Goal: Navigation & Orientation: Find specific page/section

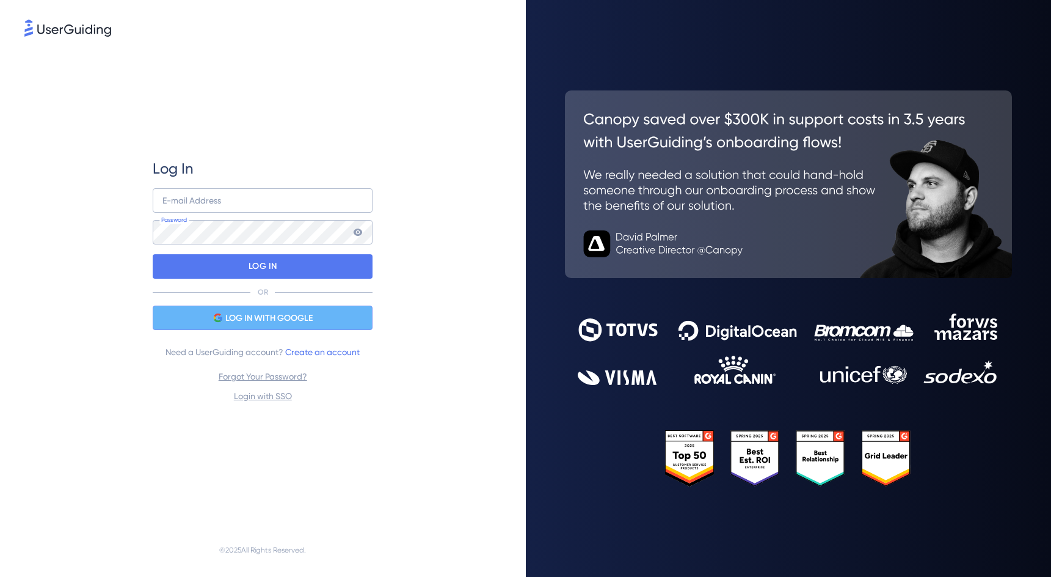
click at [225, 316] on span "LOG IN WITH GOOGLE" at bounding box center [268, 318] width 87 height 15
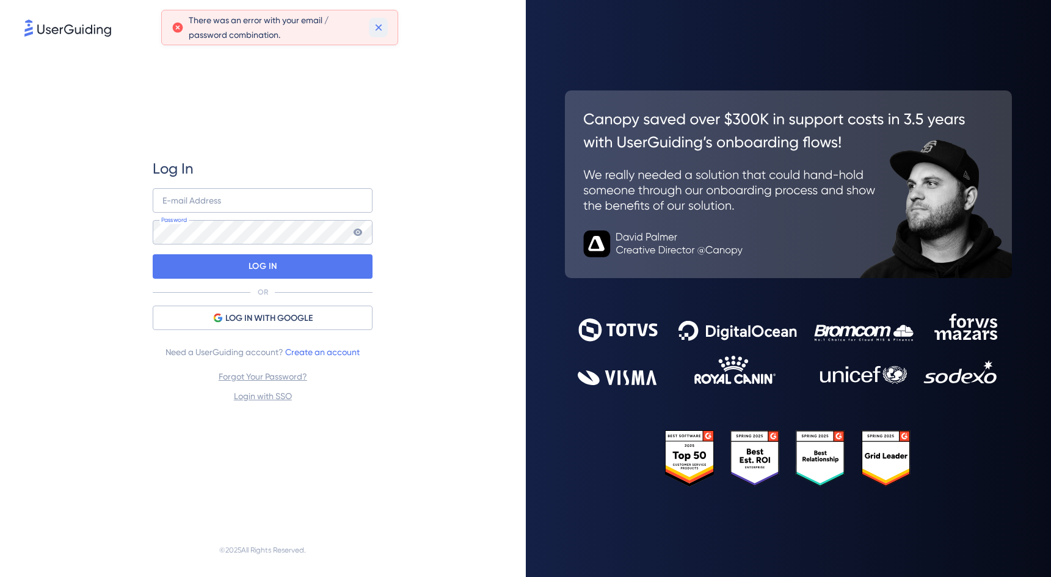
click at [377, 27] on icon at bounding box center [378, 27] width 7 height 7
click at [256, 203] on input "email" at bounding box center [263, 200] width 220 height 24
click at [354, 180] on div "Log In E-mail Address Password LOG IN OR LOG IN WITH GOOGLE Need a UserGuiding …" at bounding box center [263, 281] width 220 height 244
click at [360, 202] on input "email" at bounding box center [263, 200] width 220 height 24
click at [0, 576] on com-1password-button at bounding box center [0, 577] width 0 height 0
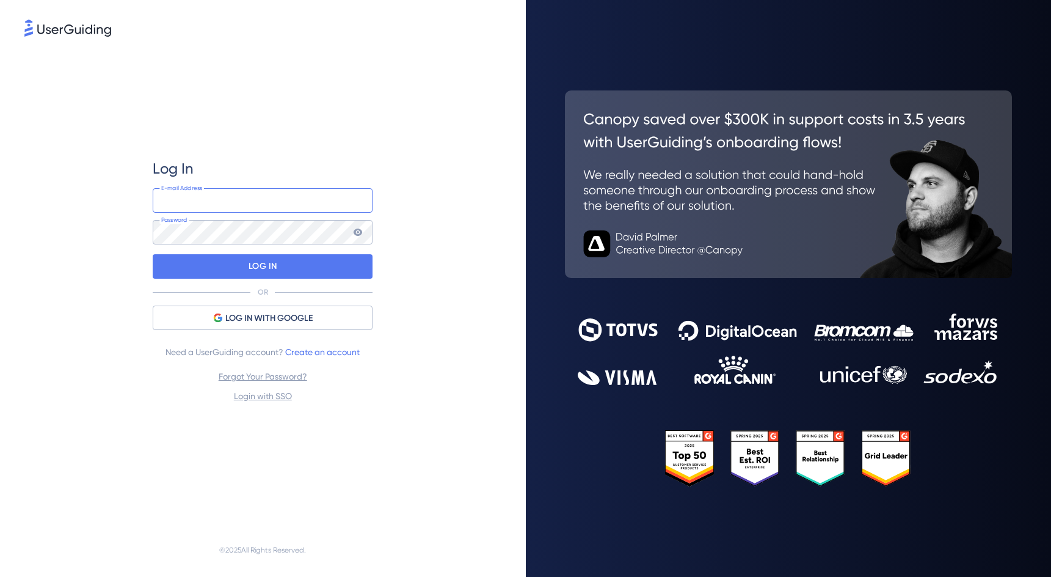
type input "[EMAIL_ADDRESS][DOMAIN_NAME]"
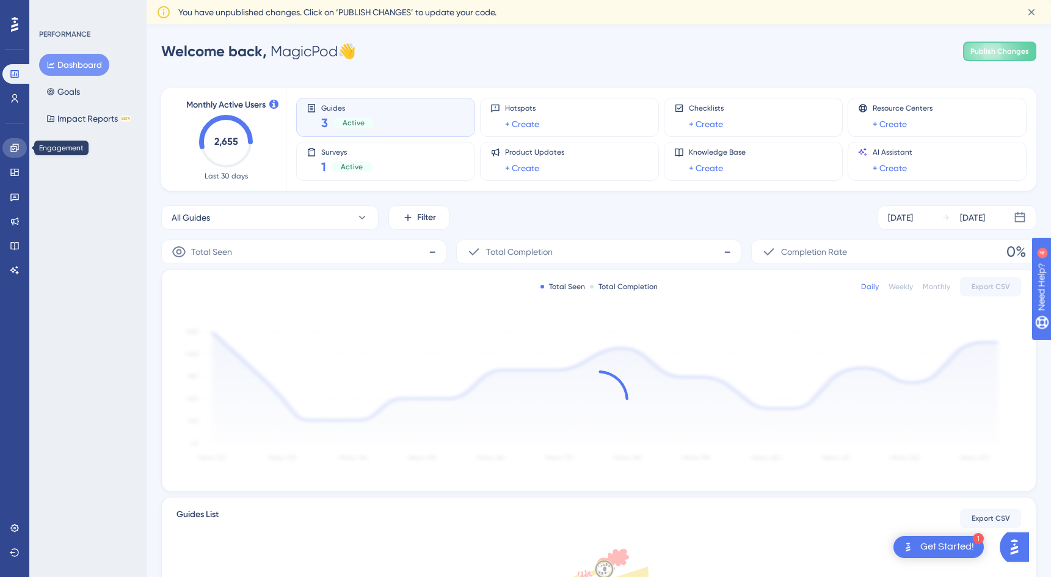
click at [16, 151] on icon at bounding box center [15, 148] width 10 height 10
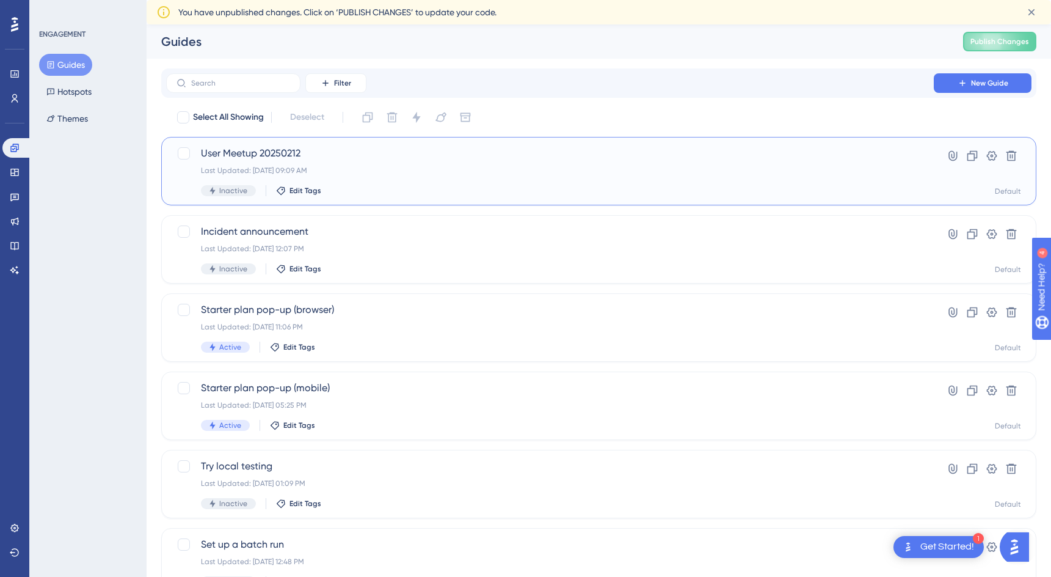
click at [394, 180] on div "User Meetup 20250212 Last Updated: [DATE] 09:09 AM Inactive Edit Tags" at bounding box center [550, 171] width 698 height 50
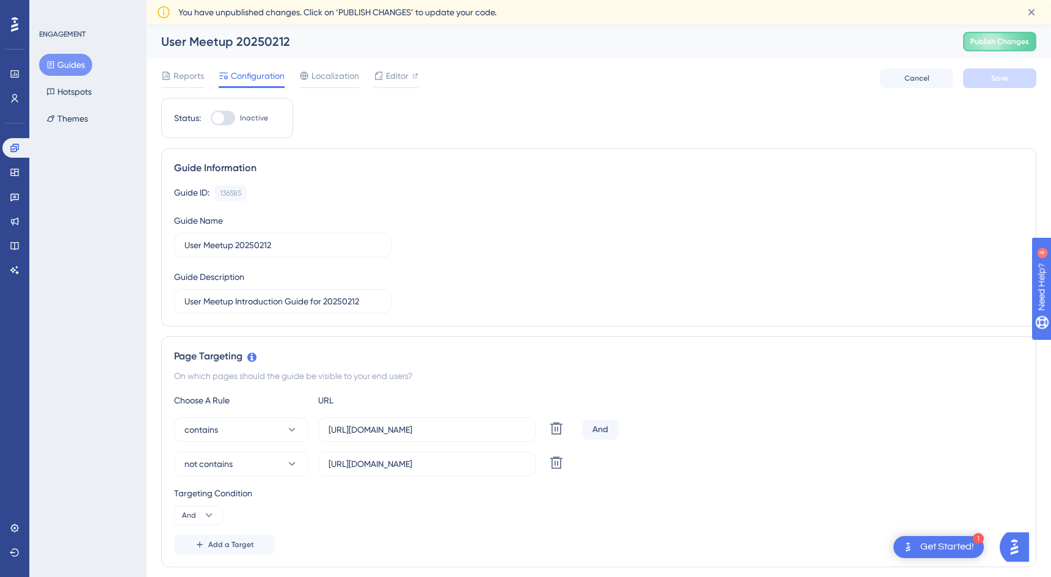
click at [17, 185] on div "Engagement Widgets Feedback Product Updates Knowledge Base AI Assistant" at bounding box center [14, 209] width 24 height 142
click at [16, 92] on link at bounding box center [14, 99] width 24 height 20
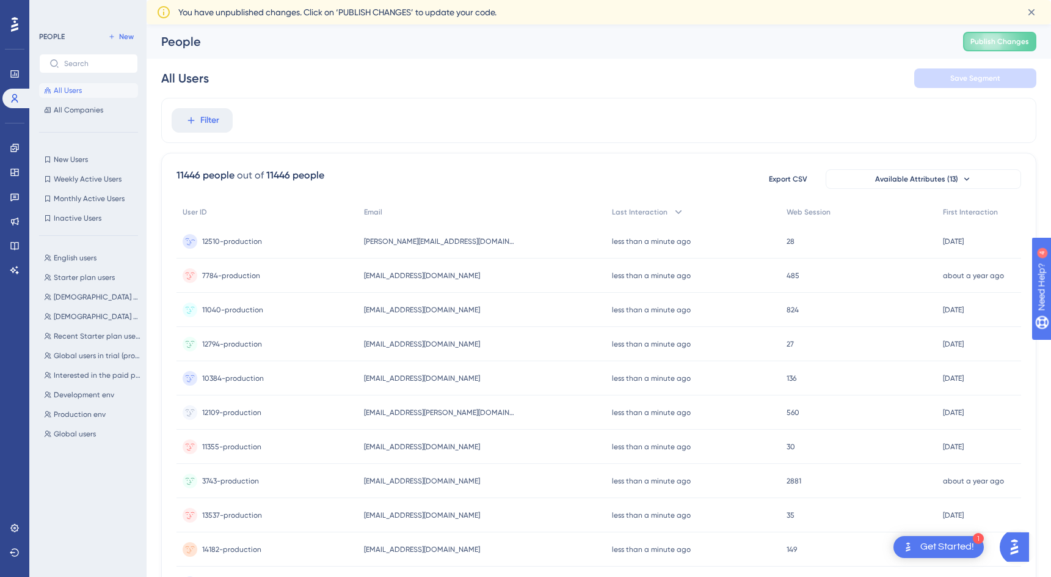
click at [490, 254] on div "[PERSON_NAME][EMAIL_ADDRESS][DOMAIN_NAME] [DOMAIN_NAME][EMAIL_ADDRESS][PERSON_N…" at bounding box center [482, 241] width 249 height 34
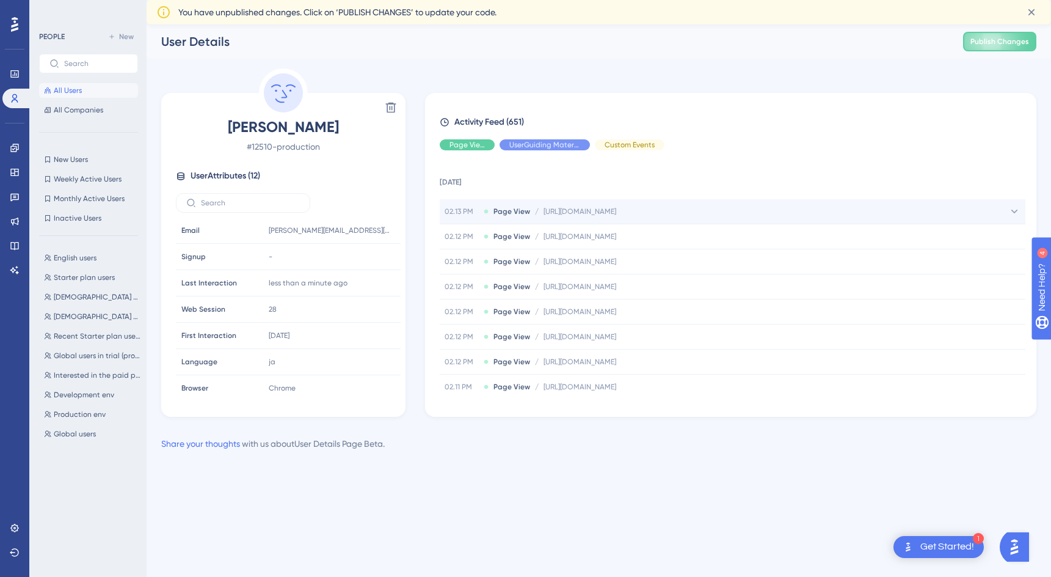
click at [616, 212] on span "[URL][DOMAIN_NAME]" at bounding box center [580, 211] width 73 height 10
click at [556, 144] on div "Hide" at bounding box center [545, 144] width 90 height 11
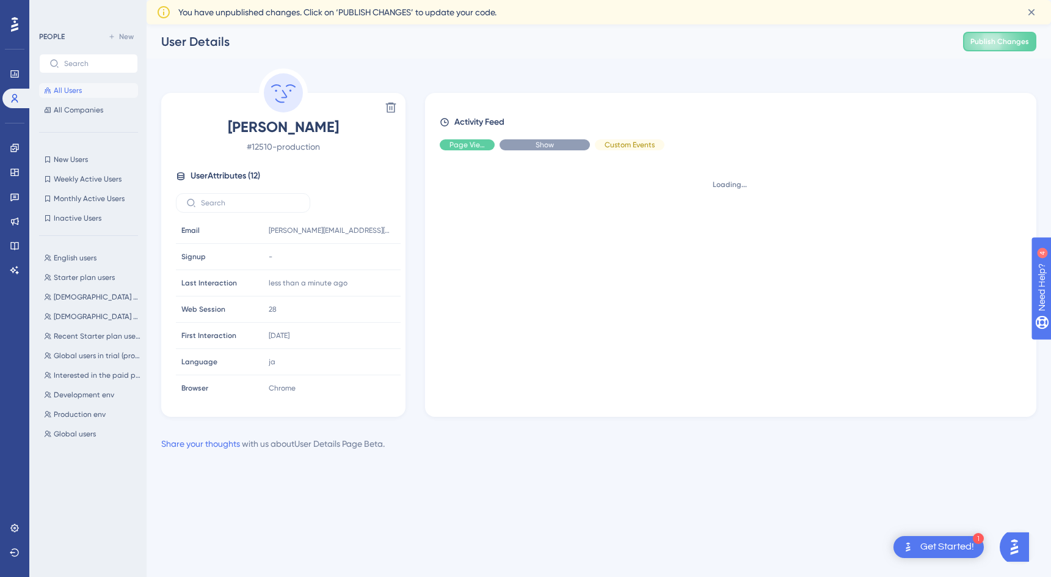
click at [556, 144] on div "Show" at bounding box center [545, 144] width 90 height 11
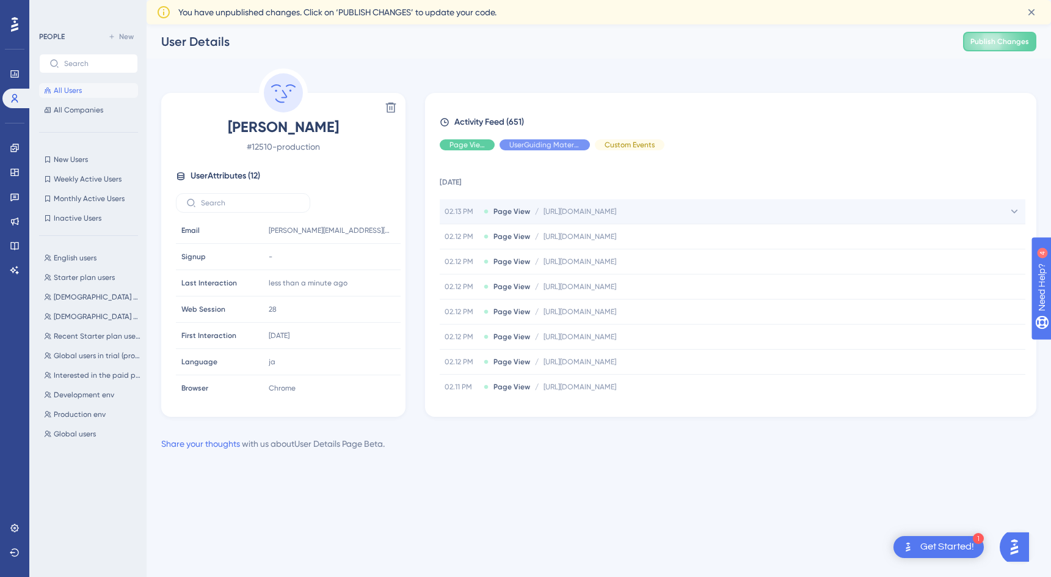
click at [1010, 211] on icon at bounding box center [1014, 211] width 12 height 12
click at [89, 292] on span "[DEMOGRAPHIC_DATA] users-1" at bounding box center [97, 297] width 87 height 10
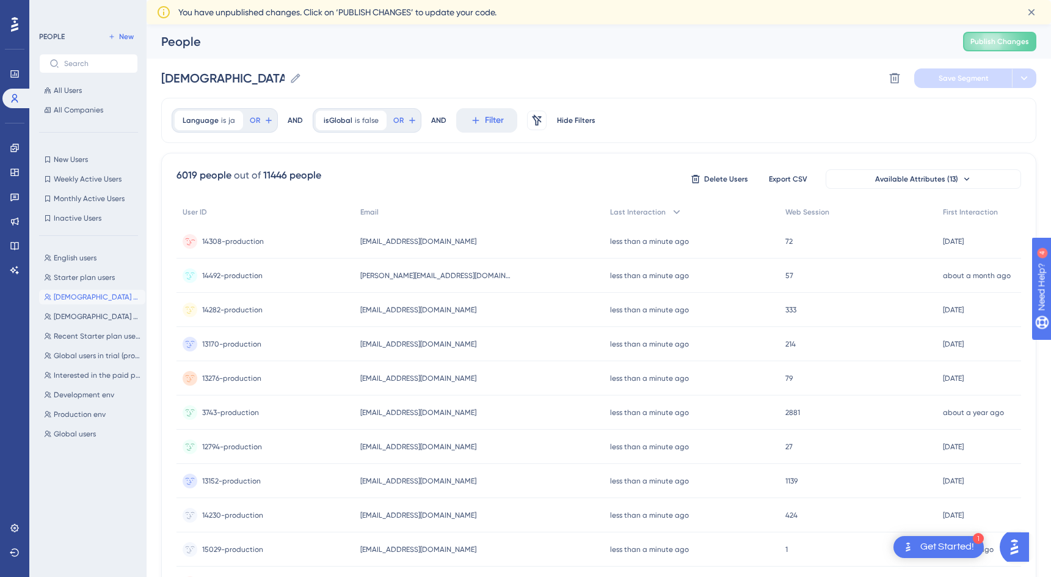
click at [236, 245] on span "14308-production" at bounding box center [233, 241] width 62 height 10
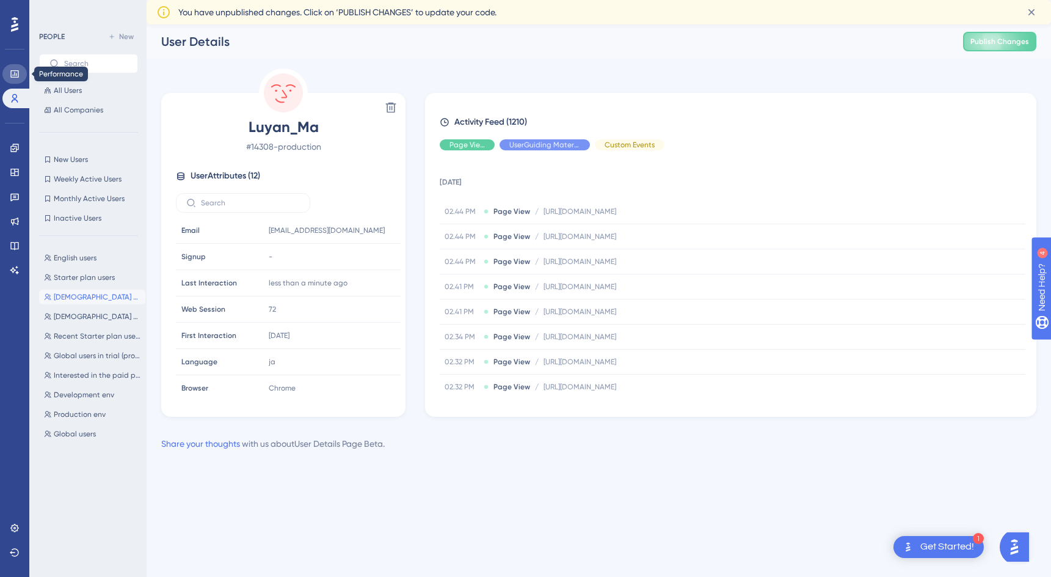
click at [18, 78] on icon at bounding box center [15, 74] width 10 height 10
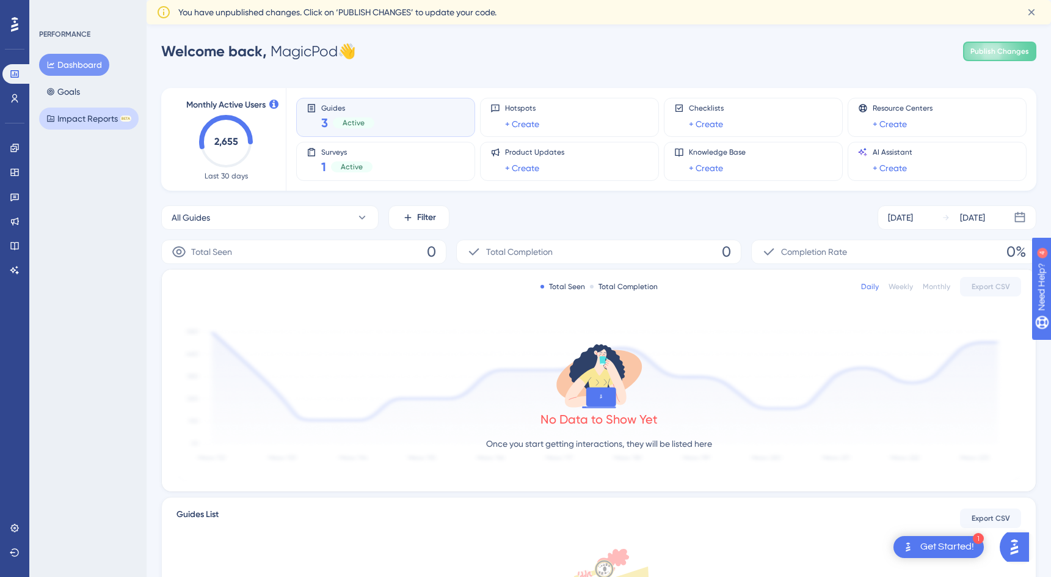
click at [83, 121] on button "Impact Reports BETA" at bounding box center [89, 118] width 100 height 22
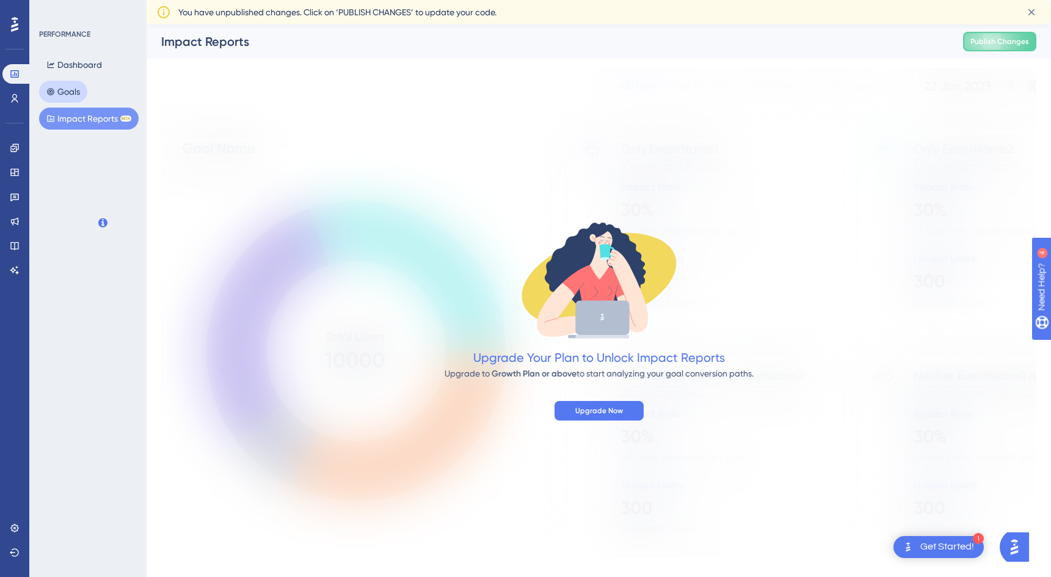
click at [78, 89] on button "Goals" at bounding box center [63, 92] width 48 height 22
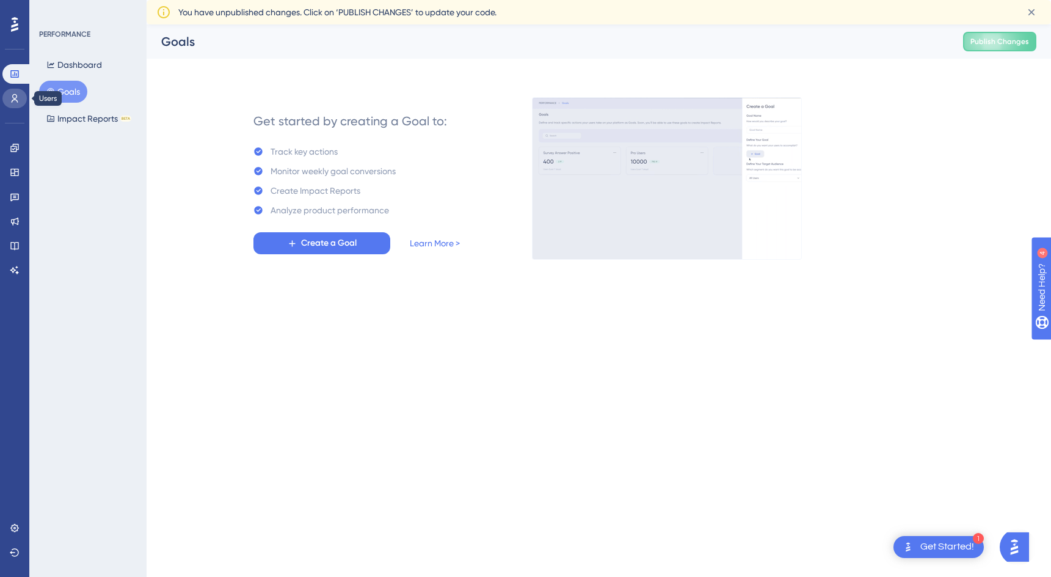
click at [12, 99] on icon at bounding box center [15, 98] width 10 height 10
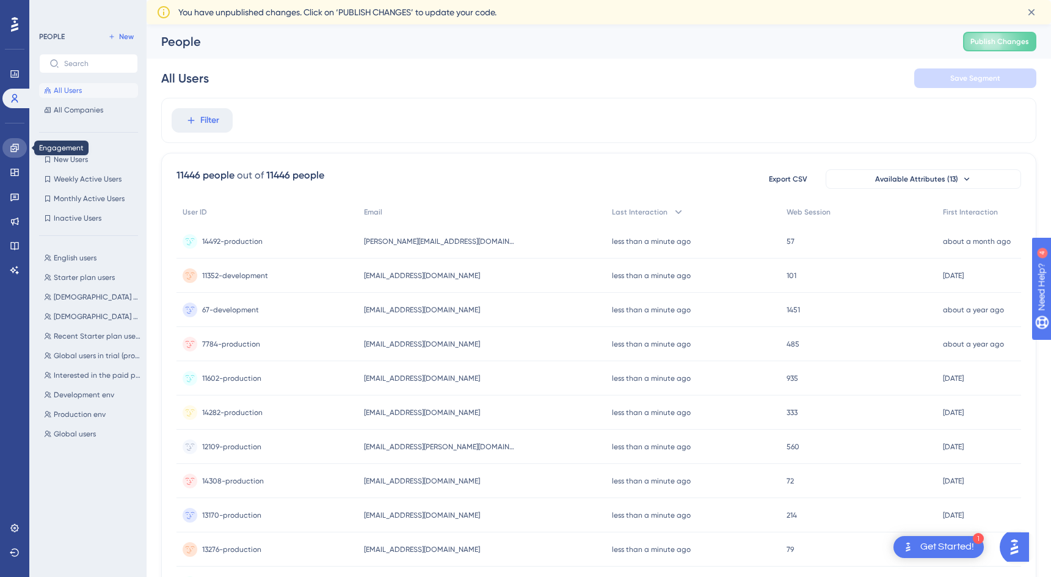
click at [16, 147] on icon at bounding box center [15, 148] width 10 height 10
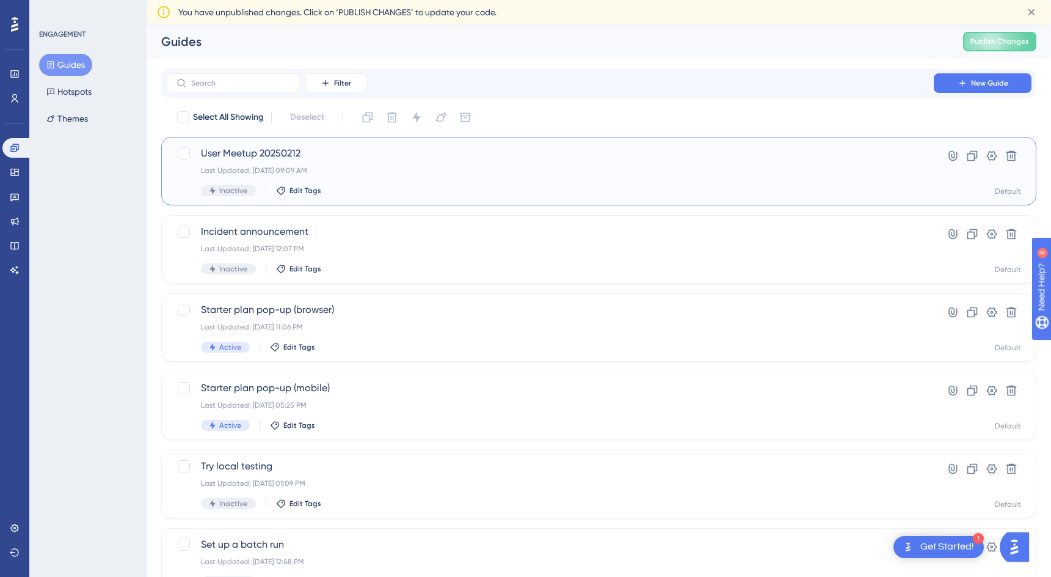
click at [374, 161] on div "User Meetup 20250212 Last Updated: [DATE] 09:09 AM Inactive Edit Tags" at bounding box center [550, 171] width 698 height 50
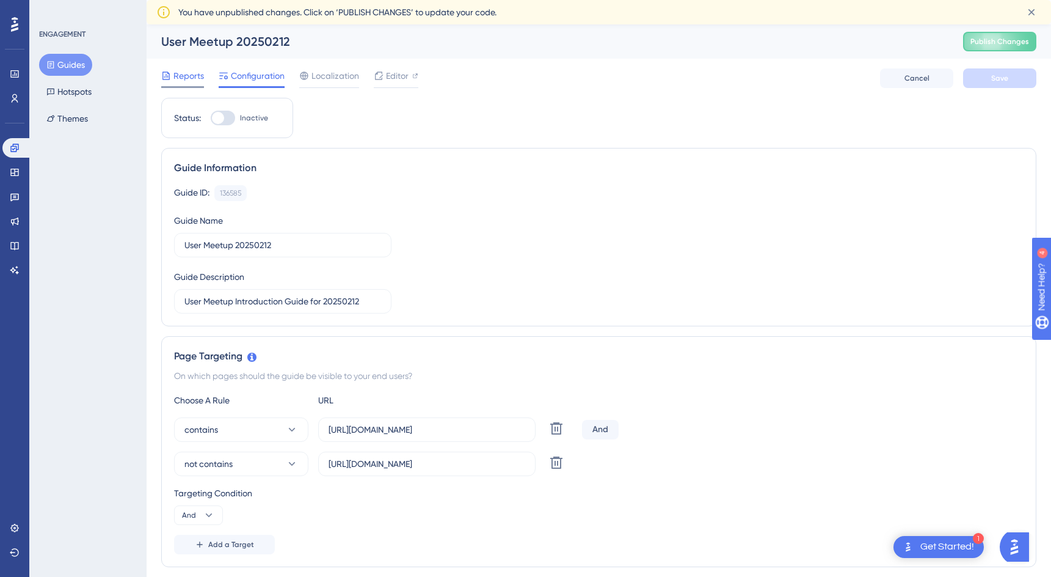
click at [183, 71] on span "Reports" at bounding box center [188, 75] width 31 height 15
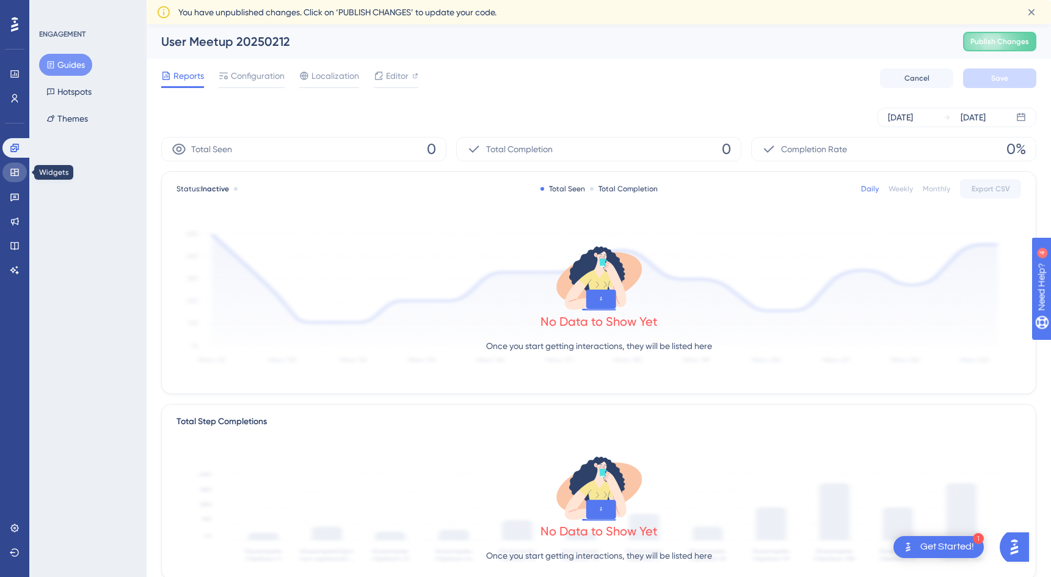
click at [9, 175] on link at bounding box center [14, 172] width 24 height 20
